Goal: Communication & Community: Answer question/provide support

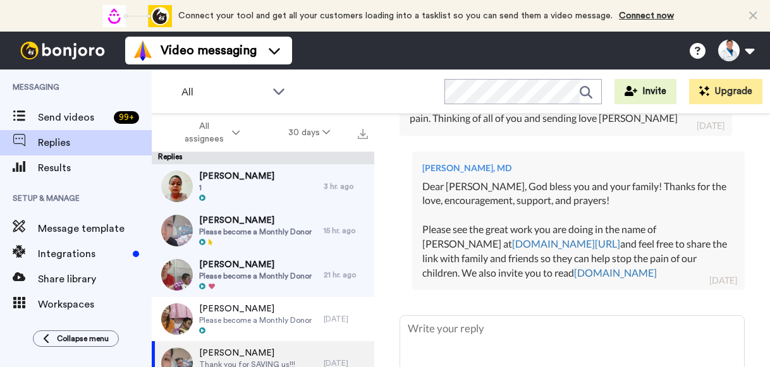
scroll to position [513, 0]
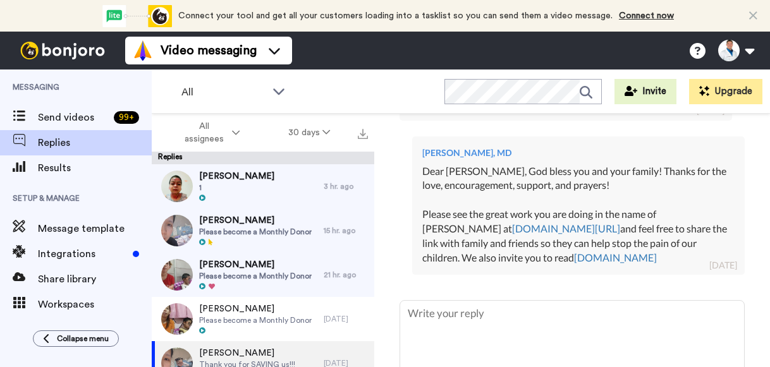
drag, startPoint x: 644, startPoint y: 218, endPoint x: 476, endPoint y: 132, distance: 188.3
click at [476, 164] on div "Dear [PERSON_NAME], God bless you and your family! Thanks for the love, encoura…" at bounding box center [578, 214] width 312 height 101
copy div "[DEMOGRAPHIC_DATA] bless you and your family! Thanks for the love, encouragemen…"
click at [476, 164] on div "Dear [PERSON_NAME], God bless you and your family! Thanks for the love, encoura…" at bounding box center [578, 214] width 312 height 101
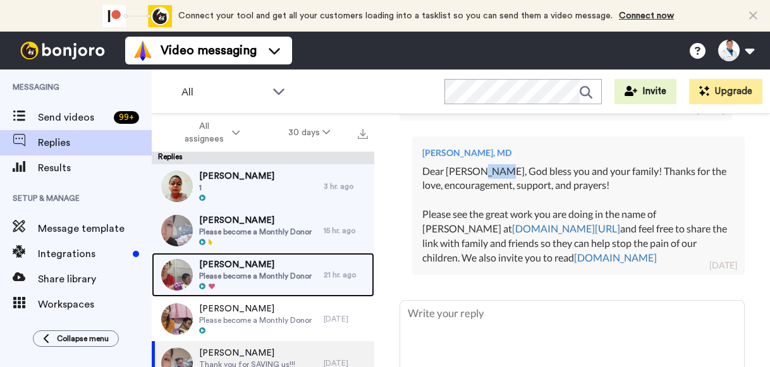
click at [271, 274] on span "Please become a Monthly Donor" at bounding box center [255, 276] width 113 height 10
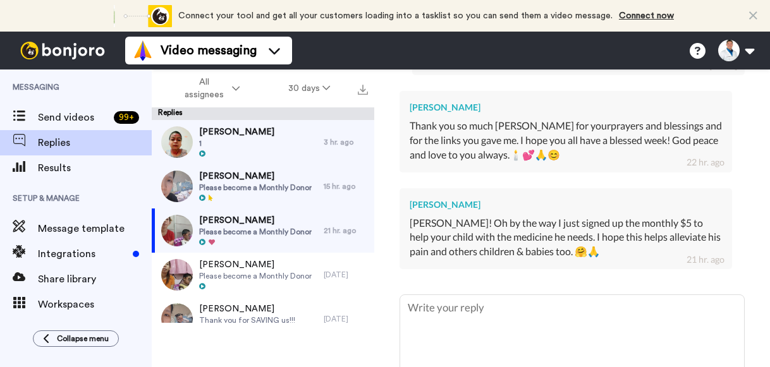
scroll to position [701, 0]
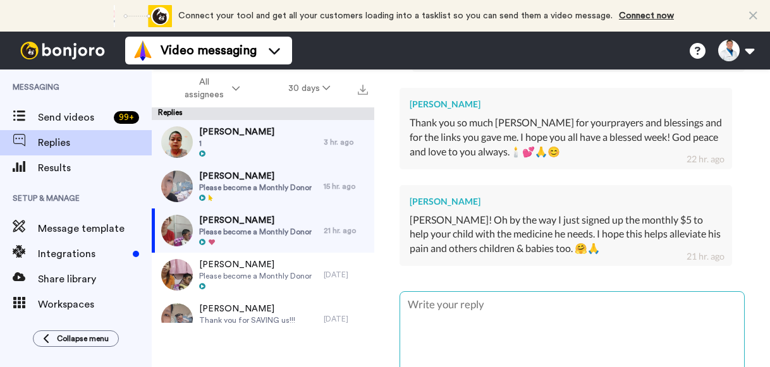
type textarea "x"
type textarea "W"
click at [572, 319] on textarea "W" at bounding box center [572, 332] width 344 height 81
type textarea "x"
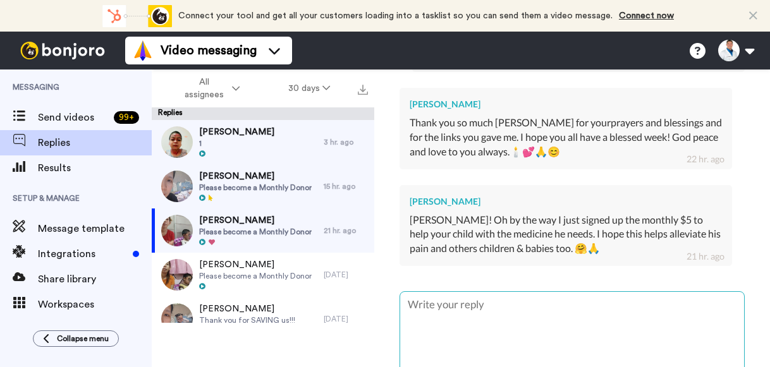
type textarea "x"
type textarea "A"
type textarea "x"
type textarea "An"
type textarea "x"
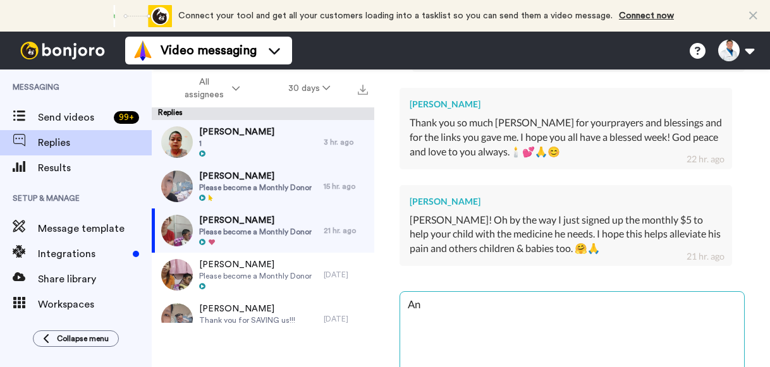
type textarea "[PERSON_NAME]"
type textarea "x"
type textarea "[PERSON_NAME]!"
type textarea "x"
type textarea "[PERSON_NAME]!"
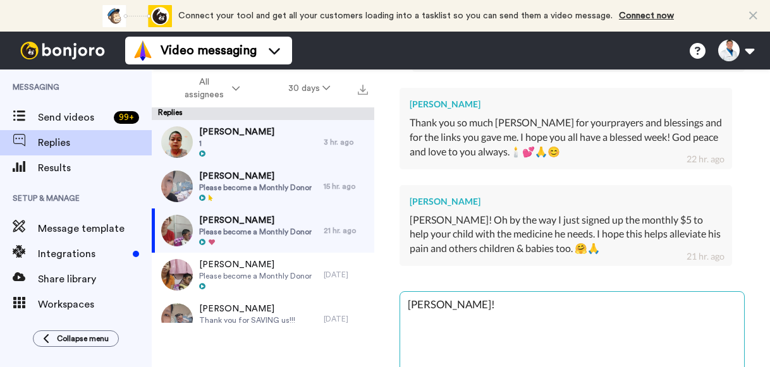
paste textarea "Thank you so much for helping save our sick and dying children! We are truly gr…"
type textarea "x"
type textarea "[PERSON_NAME]! Thank you so much for helping save our sick and dying children! …"
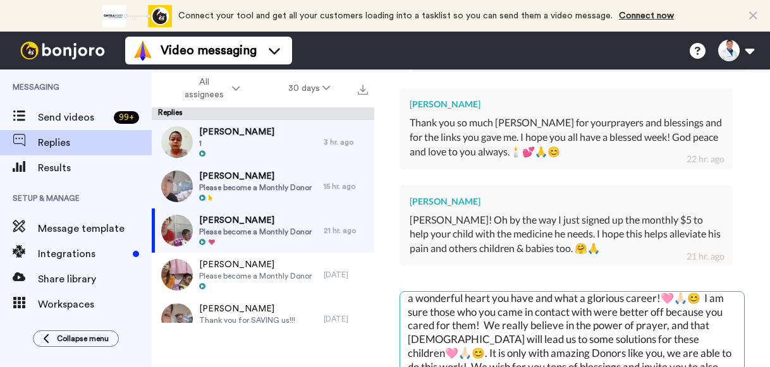
scroll to position [0, 0]
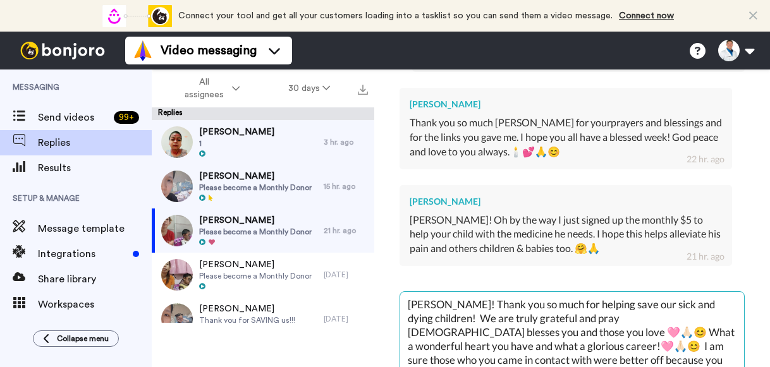
drag, startPoint x: 479, startPoint y: 313, endPoint x: 649, endPoint y: 294, distance: 171.1
click at [649, 294] on textarea "[PERSON_NAME]! Thank you so much for helping save our sick and dying children! …" at bounding box center [572, 332] width 344 height 81
type textarea "x"
type textarea "[PERSON_NAME]! Thank you so much for helping save our sick and dying children! …"
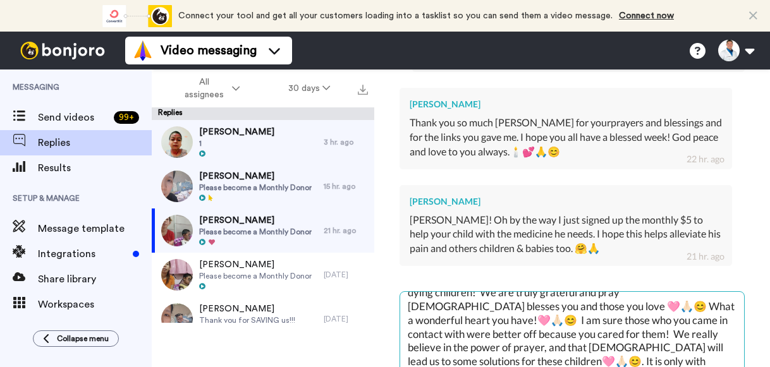
scroll to position [24, 0]
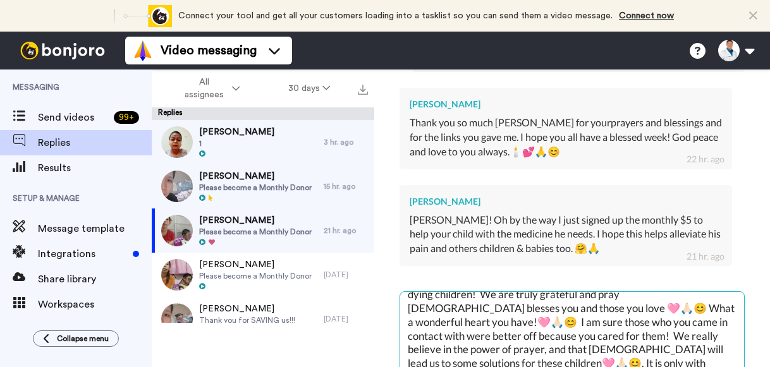
drag, startPoint x: 536, startPoint y: 305, endPoint x: 699, endPoint y: 267, distance: 168.1
click at [699, 292] on textarea "[PERSON_NAME]! Thank you so much for helping save our sick and dying children! …" at bounding box center [572, 332] width 344 height 81
type textarea "x"
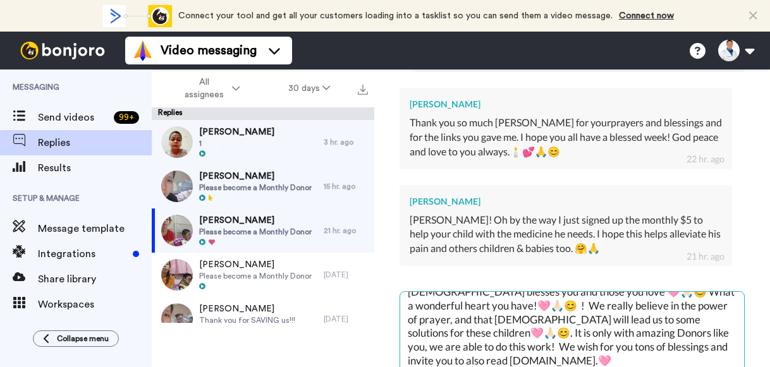
scroll to position [40, 0]
type textarea "[PERSON_NAME]! Thank you so much for helping save our sick and dying children! …"
type textarea "x"
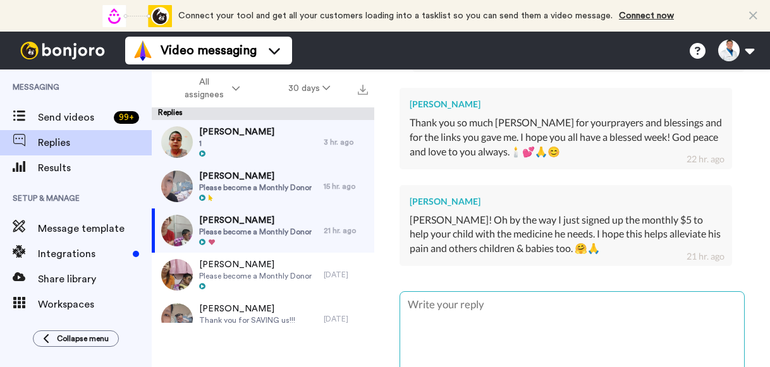
scroll to position [0, 0]
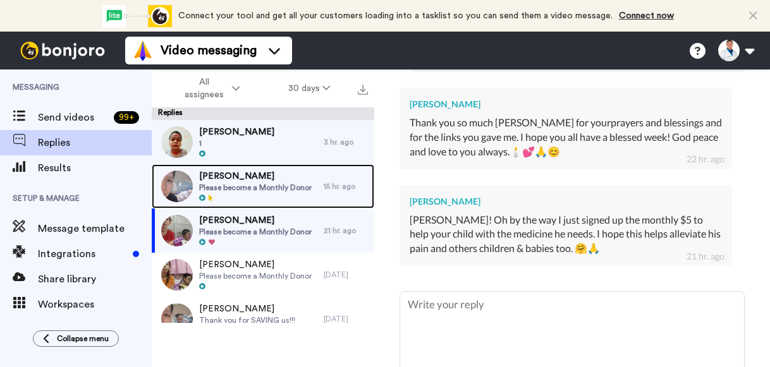
click at [238, 188] on span "Please become a Monthly Donor" at bounding box center [255, 188] width 113 height 10
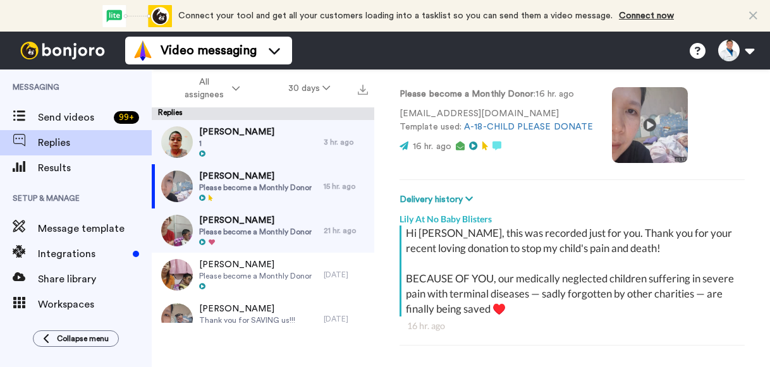
scroll to position [230, 0]
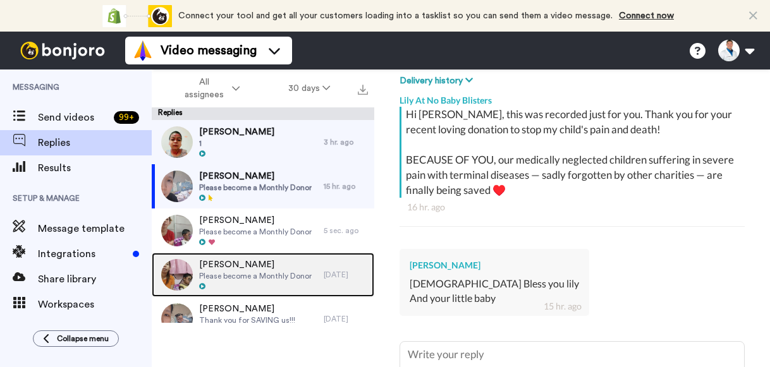
click at [269, 272] on span "Please become a Monthly Donor" at bounding box center [255, 276] width 113 height 10
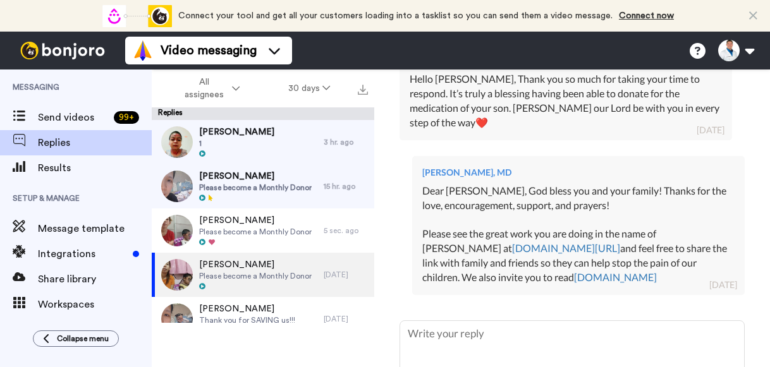
scroll to position [429, 0]
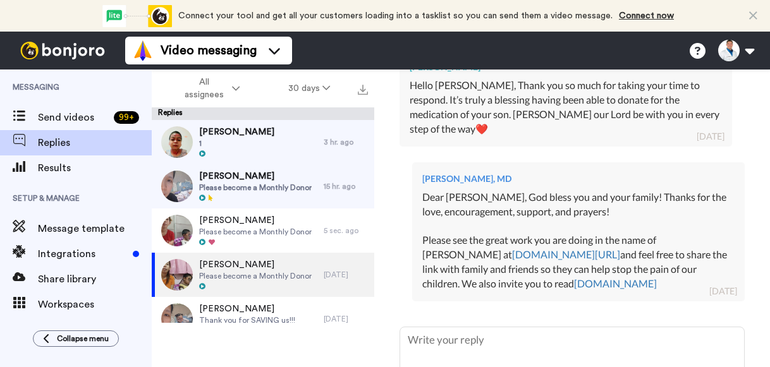
drag, startPoint x: 631, startPoint y: 263, endPoint x: 473, endPoint y: 181, distance: 177.9
click at [473, 190] on div "Dear [PERSON_NAME], God bless you and your family! Thanks for the love, encoura…" at bounding box center [578, 240] width 312 height 101
copy div "[DEMOGRAPHIC_DATA] bless you and your family! Thanks for the love, encouragemen…"
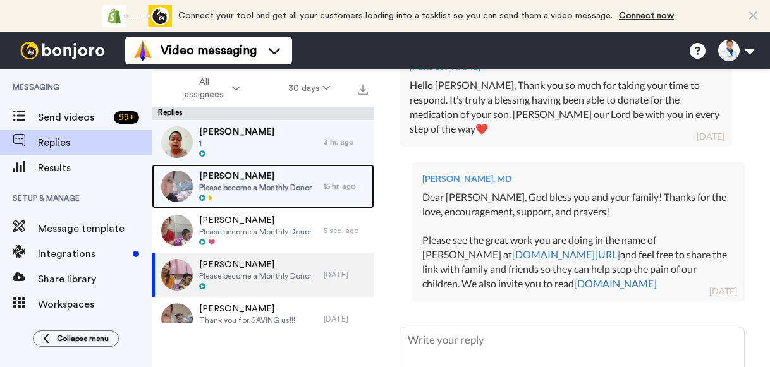
click at [291, 181] on span "[PERSON_NAME]" at bounding box center [255, 176] width 113 height 13
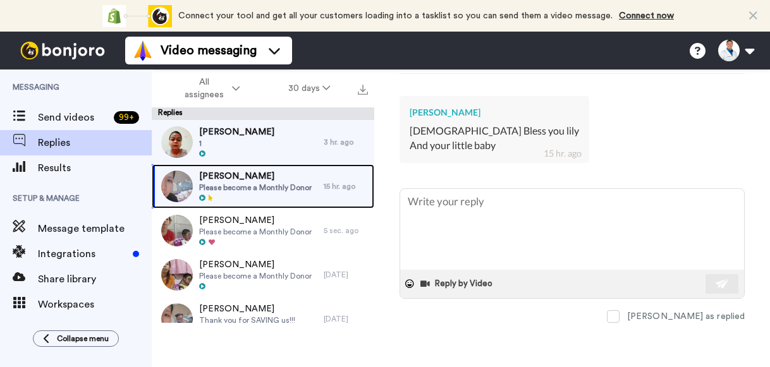
scroll to position [389, 0]
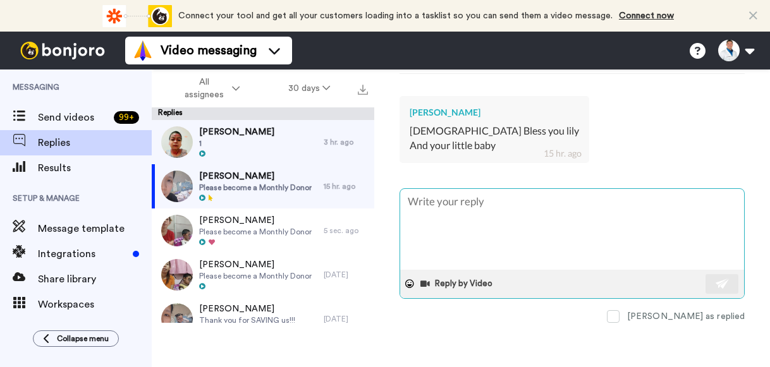
click at [435, 200] on textarea at bounding box center [572, 229] width 344 height 81
type textarea "x"
type textarea "D"
type textarea "x"
type textarea "De"
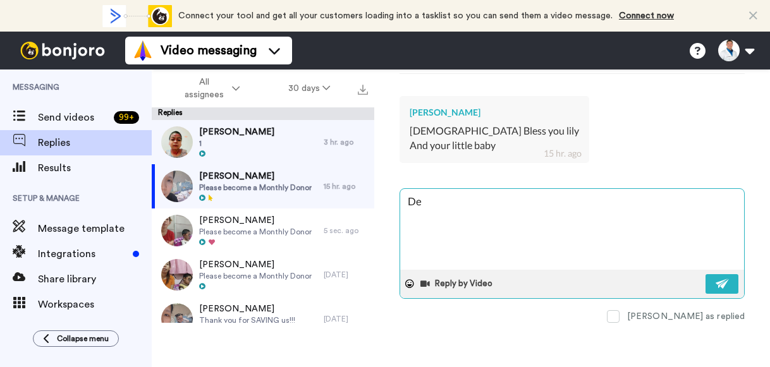
type textarea "x"
type textarea "Dea"
type textarea "x"
type textarea "Dear"
type textarea "x"
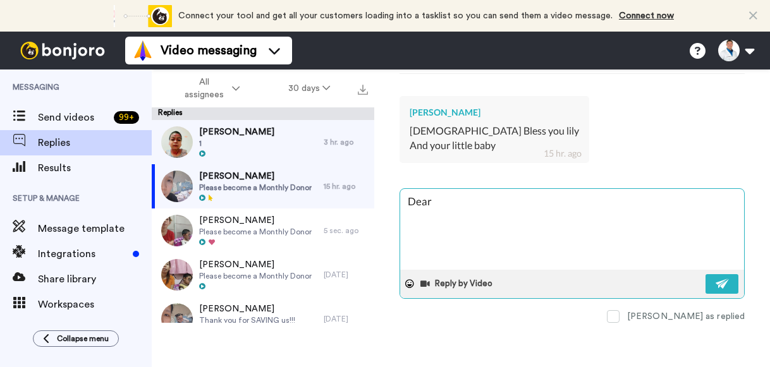
type textarea "Dear"
type textarea "x"
type textarea "Dear A"
type textarea "x"
type textarea "Dear An"
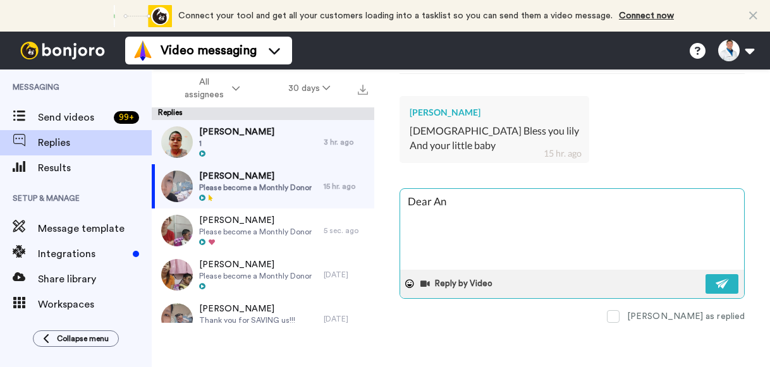
type textarea "x"
type textarea "Dear Ant"
type textarea "x"
type textarea "Dear Anto"
type textarea "x"
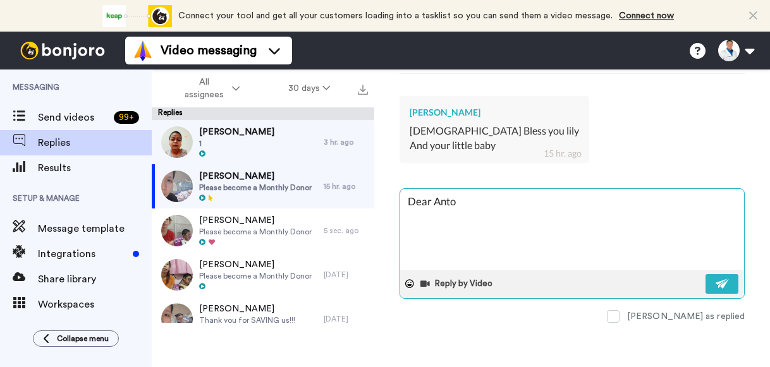
type textarea "Dear [PERSON_NAME]"
type textarea "x"
type textarea "Dear [PERSON_NAME]"
type textarea "x"
type textarea "Dear [PERSON_NAME]"
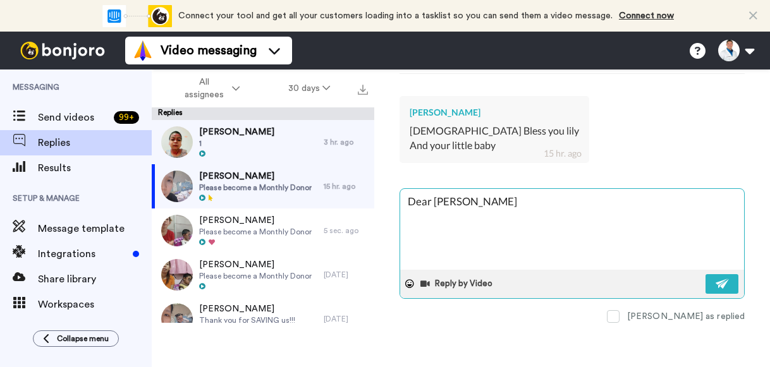
type textarea "x"
type textarea "Dear [PERSON_NAME]"
type textarea "x"
type textarea "Dear [PERSON_NAME]"
type textarea "x"
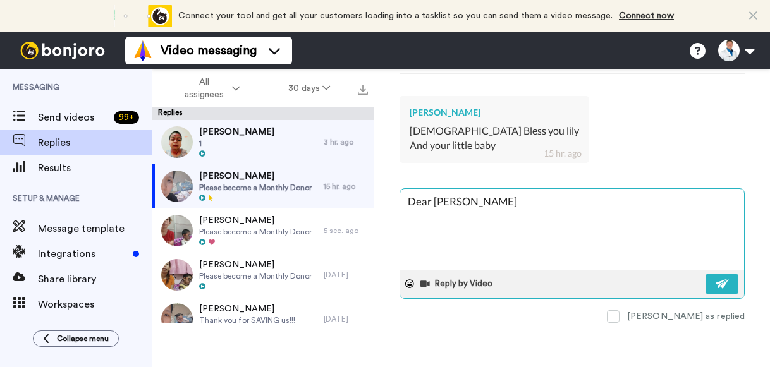
type textarea "Dear [PERSON_NAME],"
type textarea "x"
type textarea "Dear [PERSON_NAME],"
paste textarea "[DEMOGRAPHIC_DATA] bless you and your family! Thanks for the love, encouragemen…"
type textarea "x"
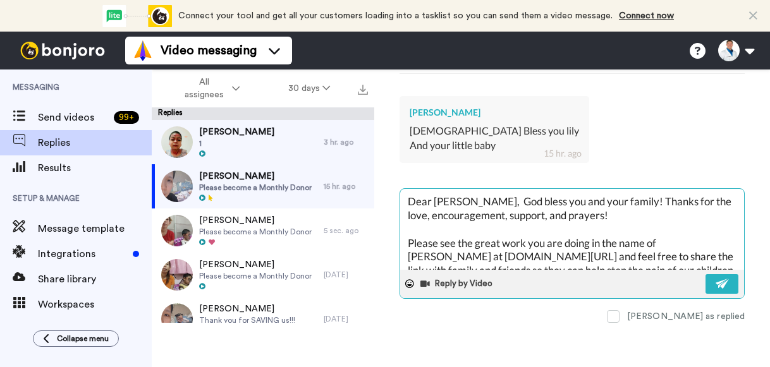
scroll to position [20, 0]
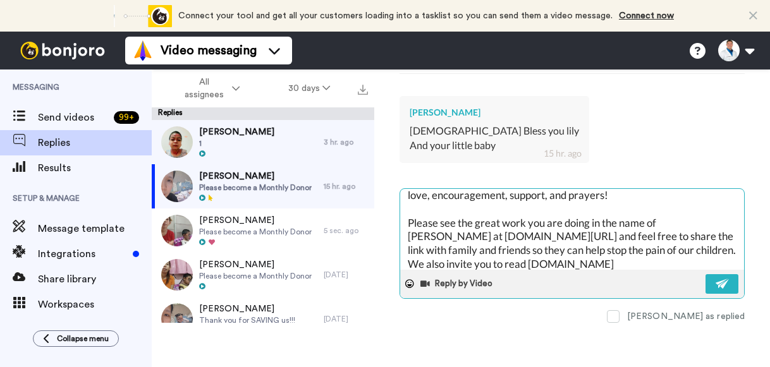
click at [435, 200] on textarea "Dear [PERSON_NAME], God bless you and your family! Thanks for the love, encoura…" at bounding box center [572, 229] width 344 height 81
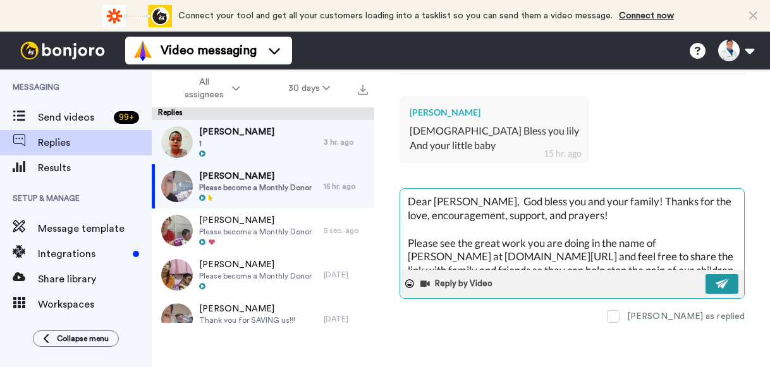
type textarea "Dear [PERSON_NAME], God bless you and your family! Thanks for the love, encoura…"
click at [706, 276] on button at bounding box center [722, 284] width 33 height 20
type textarea "x"
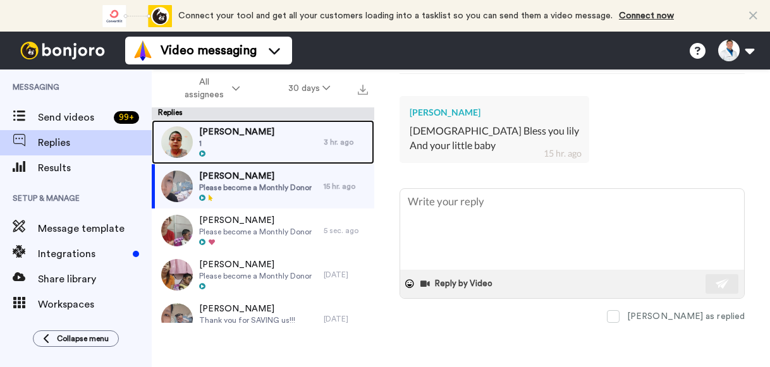
click at [254, 142] on div "[PERSON_NAME] 1" at bounding box center [238, 142] width 172 height 44
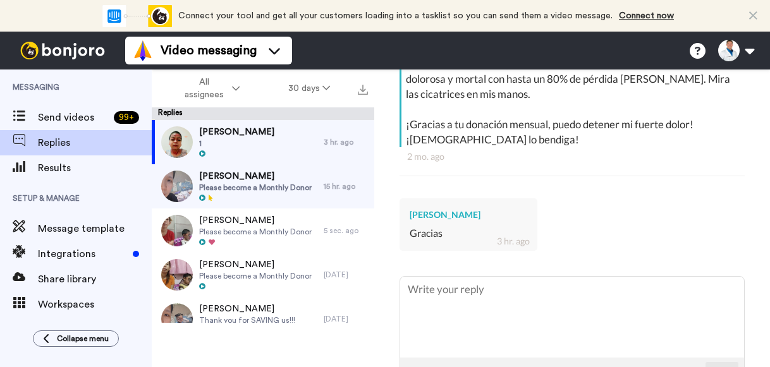
scroll to position [303, 0]
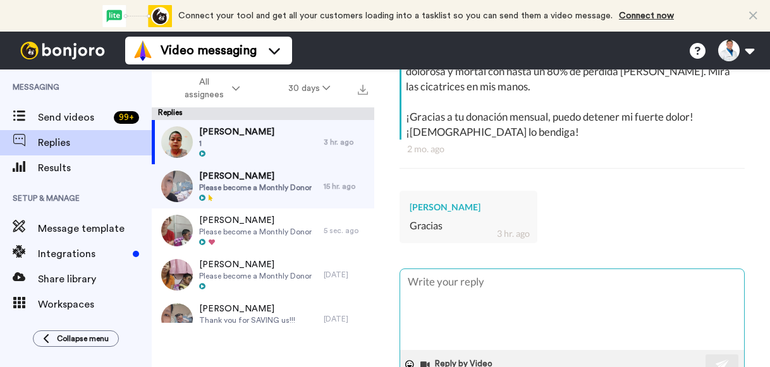
type textarea "x"
type textarea "D"
type textarea "x"
type textarea "De"
type textarea "x"
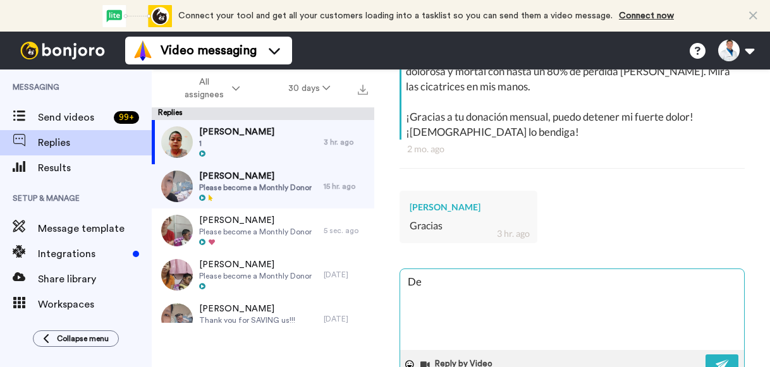
type textarea "Dea"
type textarea "x"
type textarea "Dear"
type textarea "x"
type textarea "Dear"
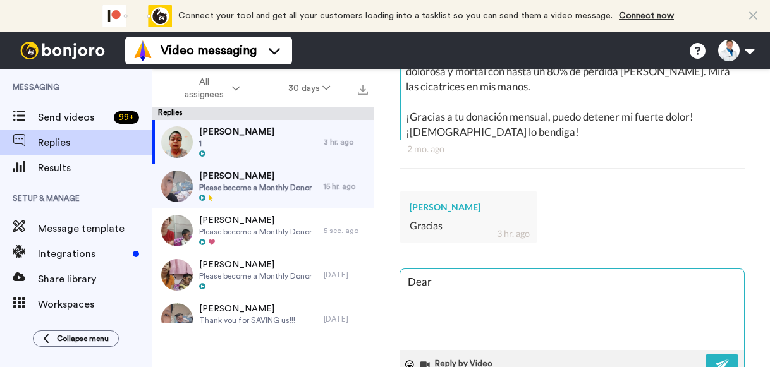
type textarea "x"
type textarea "Dear J"
type textarea "x"
type textarea "Dear [PERSON_NAME]"
type textarea "x"
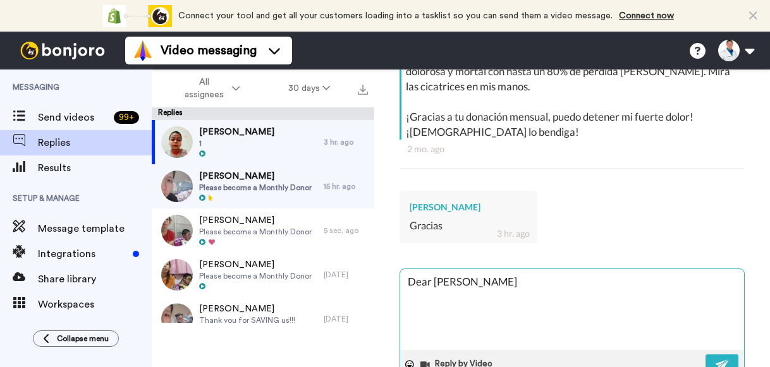
type textarea "Dear [PERSON_NAME]"
type textarea "x"
type textarea "Dear [PERSON_NAME]"
type textarea "x"
type textarea "Dear [PERSON_NAME],"
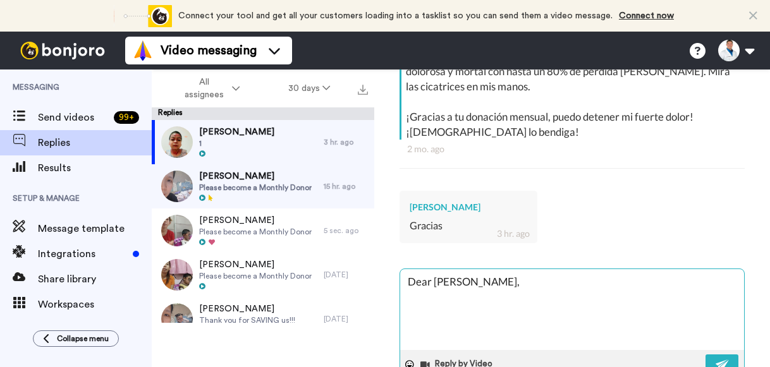
type textarea "x"
type textarea "Dear [PERSON_NAME],"
type textarea "x"
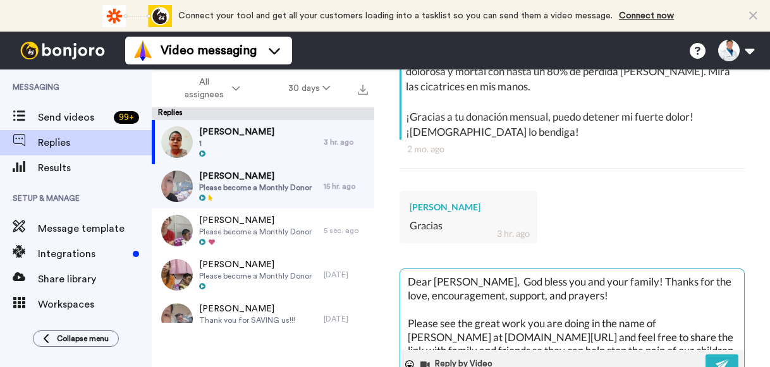
scroll to position [20, 0]
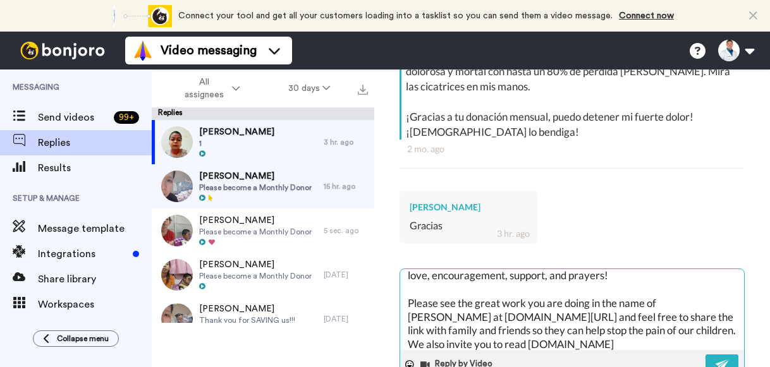
click at [483, 269] on textarea "Dear [PERSON_NAME], God bless you and your family! Thanks for the love, encoura…" at bounding box center [572, 309] width 344 height 81
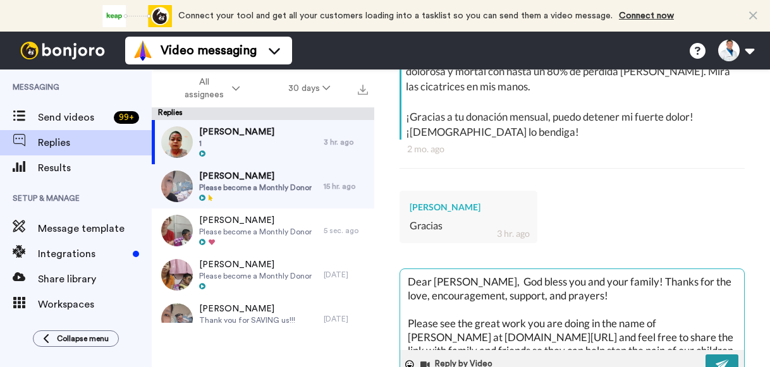
type textarea "Dear [PERSON_NAME], God bless you and your family! Thanks for the love, encoura…"
click at [706, 345] on button at bounding box center [722, 365] width 33 height 20
type textarea "x"
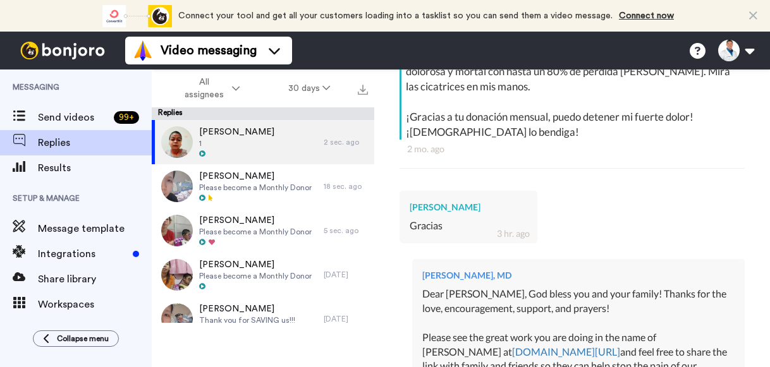
type textarea "x"
